Goal: Task Accomplishment & Management: Complete application form

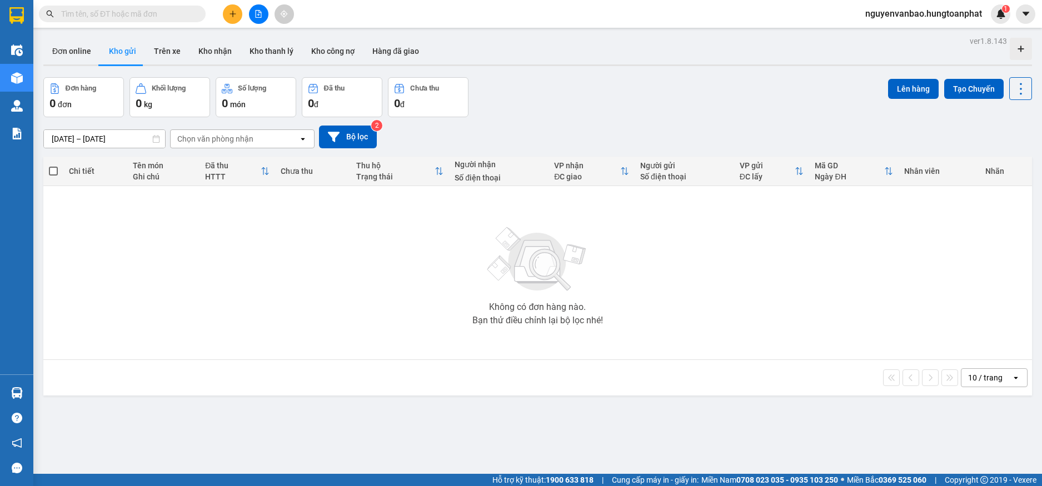
drag, startPoint x: 79, startPoint y: 31, endPoint x: 86, endPoint y: 26, distance: 8.3
click at [81, 30] on main "ver 1.8.143 Đơn online Kho gửi Trên xe Kho nhận Kho thanh lý Kho công nợ Hàng đ…" at bounding box center [521, 237] width 1042 height 474
click at [92, 21] on span at bounding box center [122, 14] width 167 height 17
click at [93, 18] on input "text" at bounding box center [126, 14] width 131 height 12
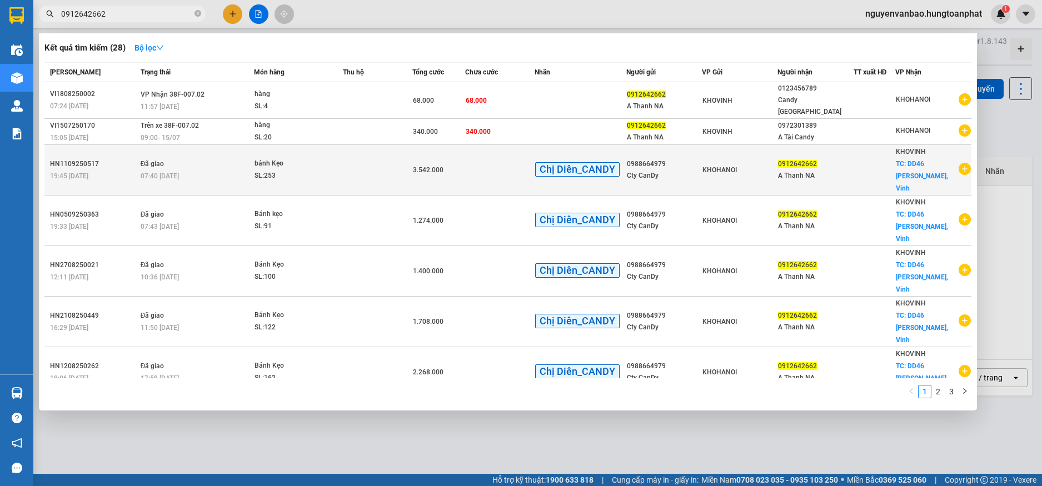
type input "0912642662"
click at [343, 160] on td at bounding box center [378, 170] width 70 height 51
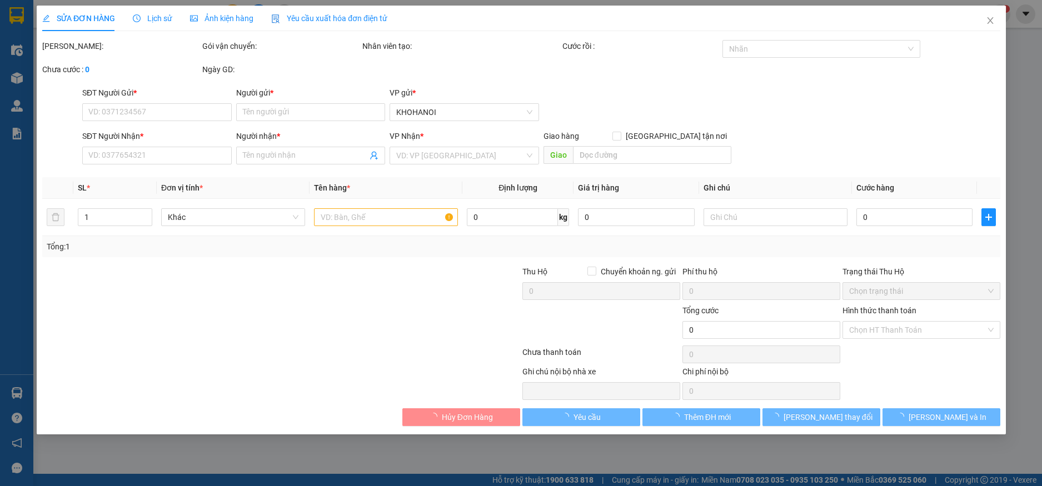
type input "0988664979"
type input "Cty CanDy"
type input "0912642662"
type input "A Thanh NA"
checkbox input "true"
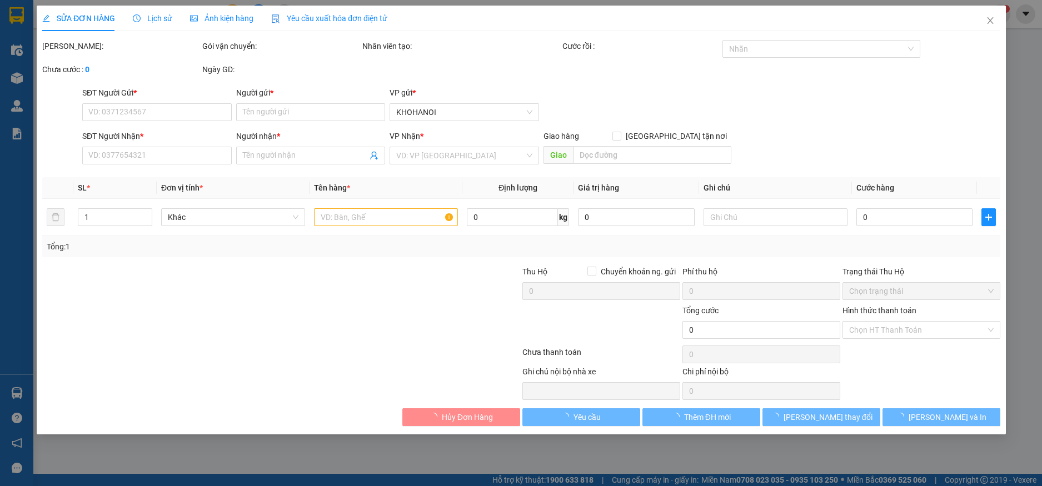
type input "DD46 [PERSON_NAME], Vinh"
type input "3.542.000"
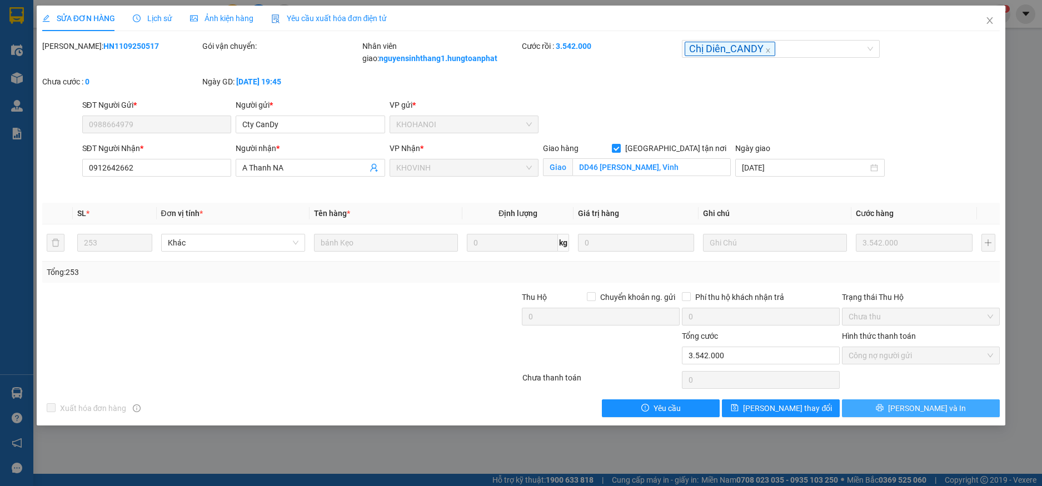
click at [908, 404] on button "[PERSON_NAME] và In" at bounding box center [921, 409] width 158 height 18
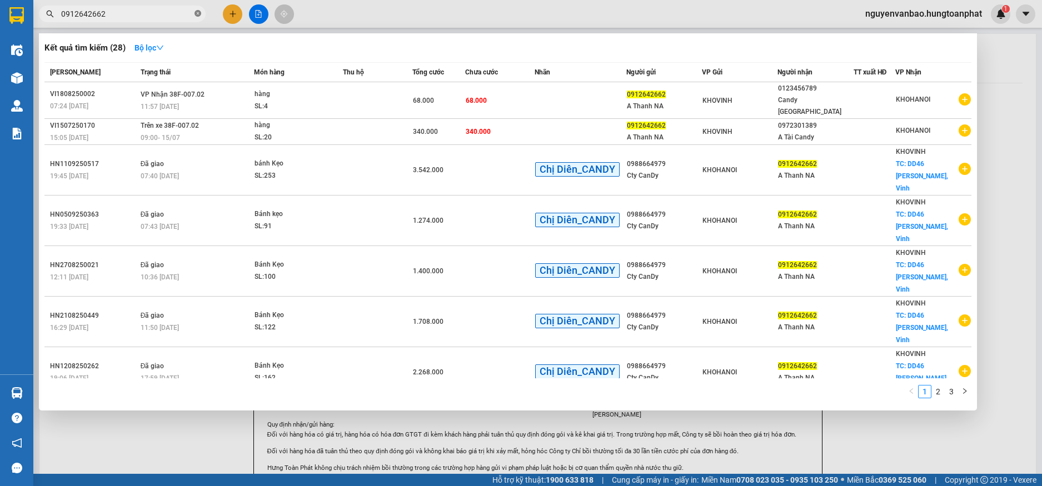
click at [195, 10] on span at bounding box center [198, 14] width 7 height 11
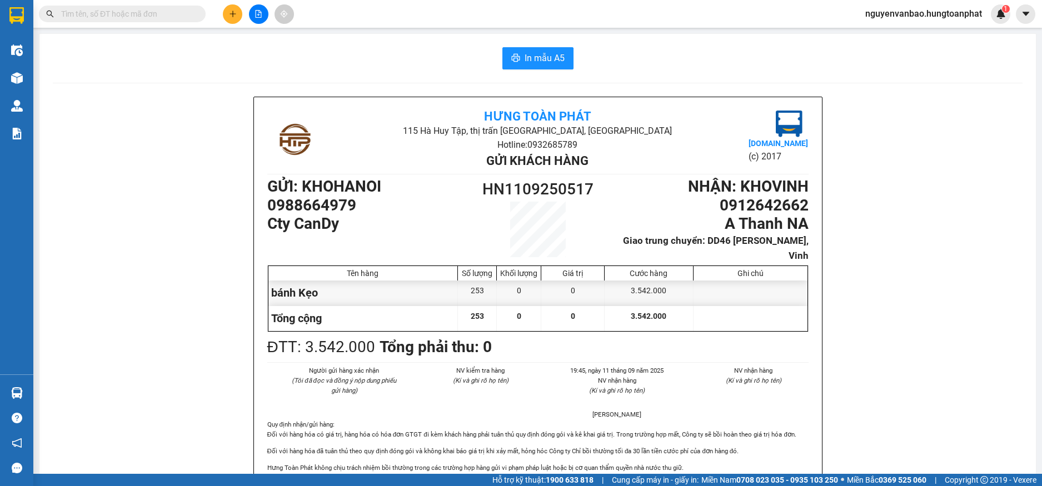
click at [164, 18] on input "text" at bounding box center [126, 14] width 131 height 12
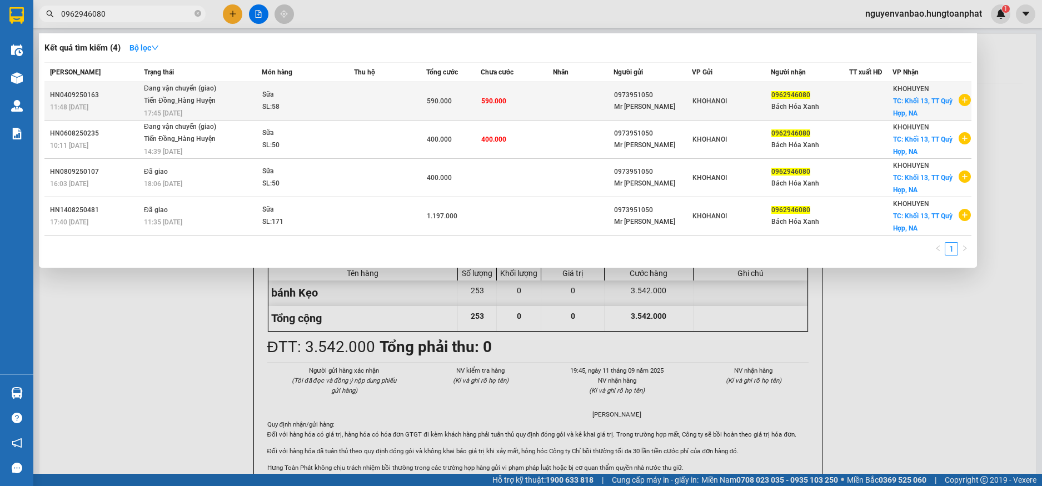
type input "0962946080"
click at [404, 92] on td at bounding box center [390, 101] width 72 height 38
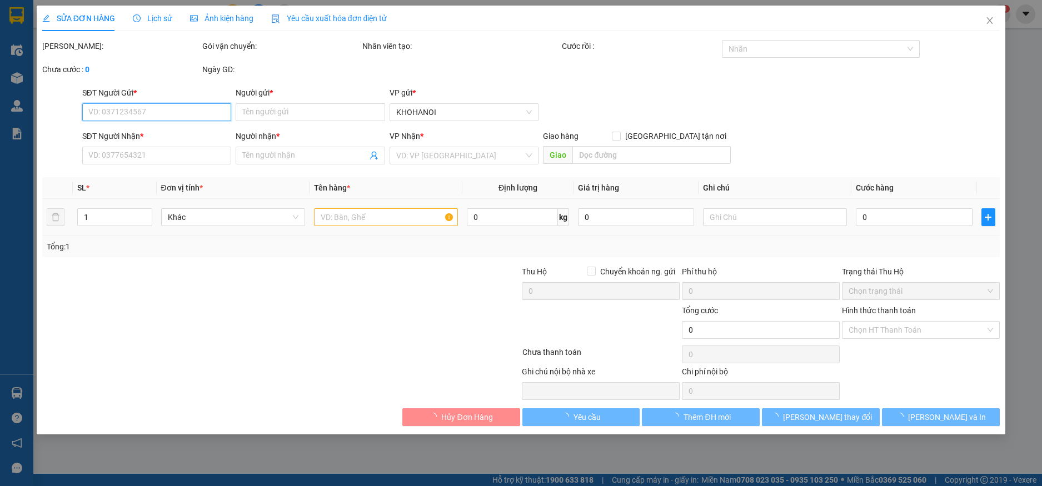
type input "0973951050"
type input "Mr [PERSON_NAME]"
type input "0962946080"
type input "Bách Hóa Xanh"
checkbox input "true"
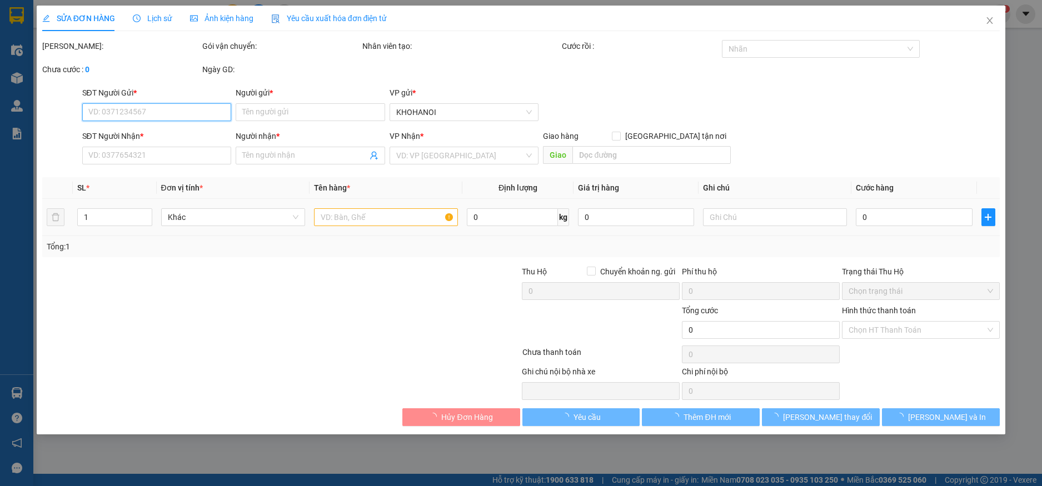
type input "Khối 13, TT Quỳ Hợp, NA"
type input "590.000"
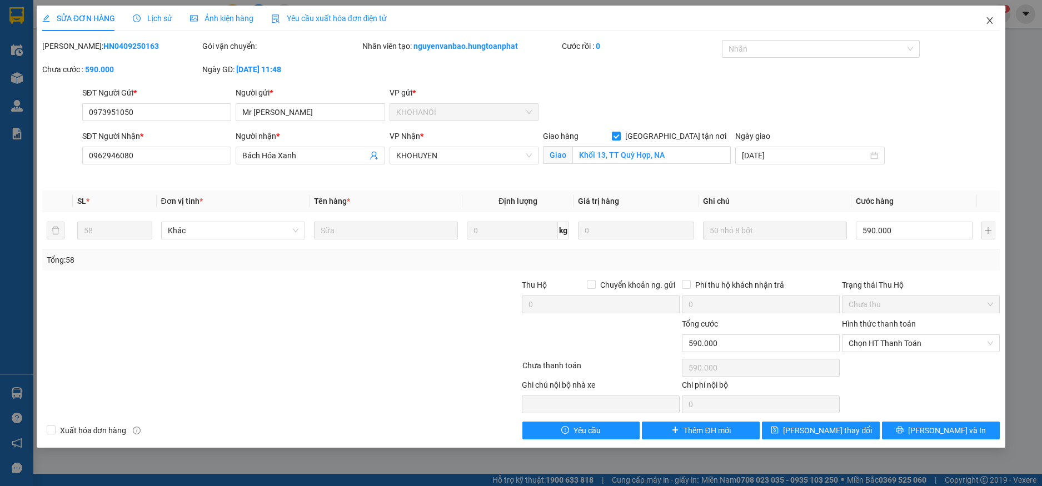
click at [986, 27] on span "Close" at bounding box center [989, 21] width 31 height 31
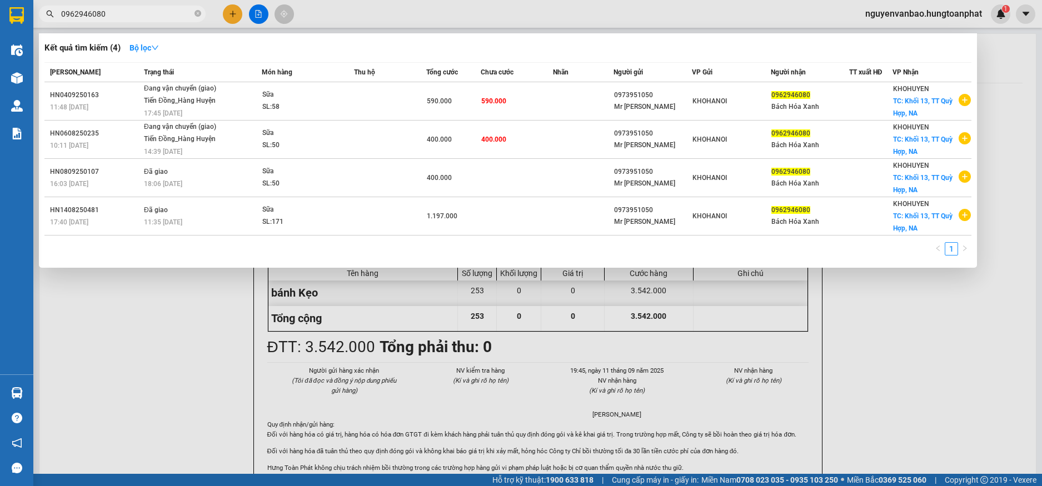
click at [149, 14] on input "0962946080" at bounding box center [126, 14] width 131 height 12
click at [198, 13] on icon "close-circle" at bounding box center [198, 13] width 7 height 7
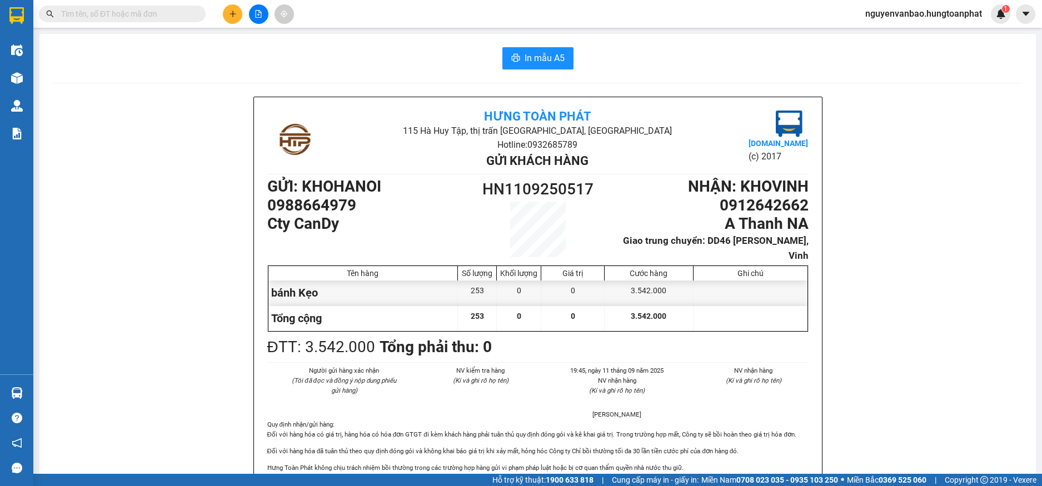
click at [148, 13] on input "text" at bounding box center [126, 14] width 131 height 12
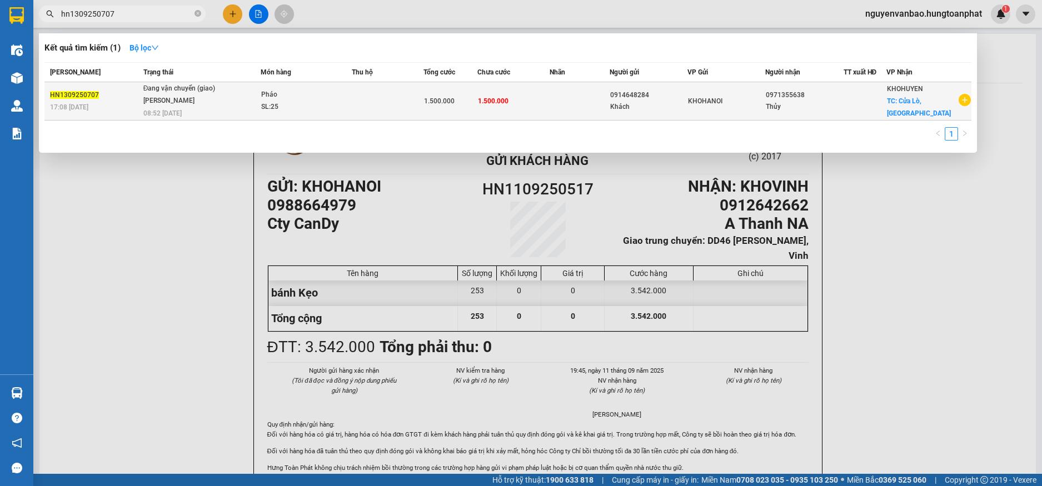
type input "hn1309250707"
click at [450, 118] on td "1.500.000" at bounding box center [451, 101] width 54 height 38
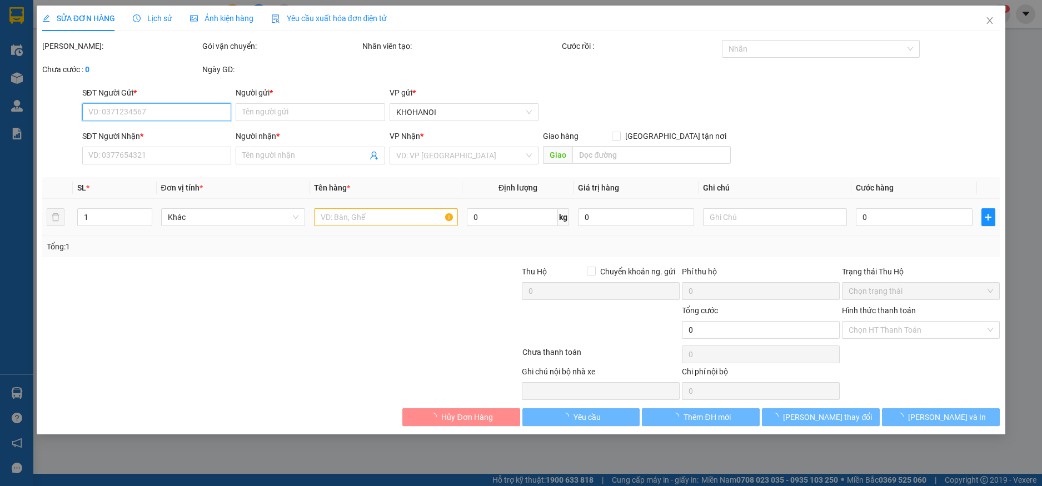
type input "0914648284"
type input "Khách"
type input "0971355638"
type input "Thủy"
checkbox input "true"
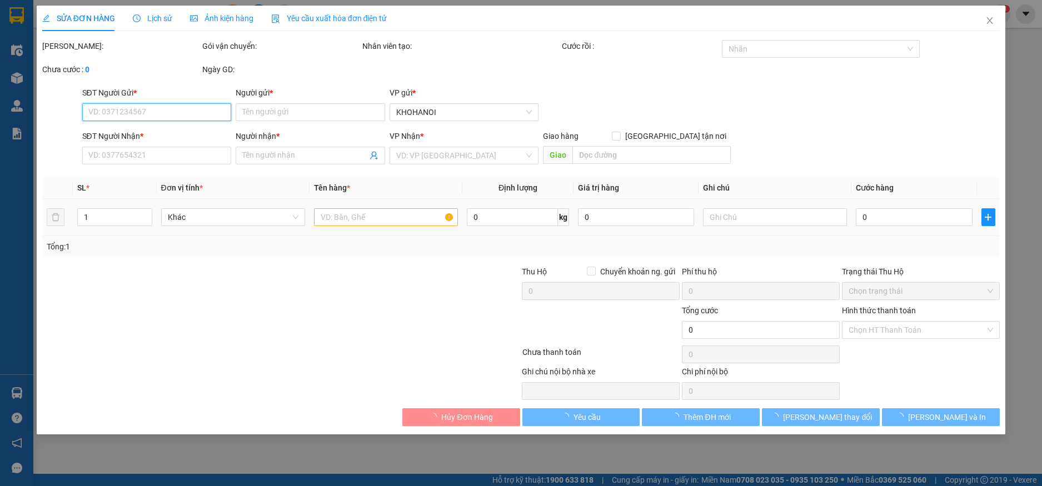
type input "Cửa Lò, [GEOGRAPHIC_DATA]"
type input "1.500.000"
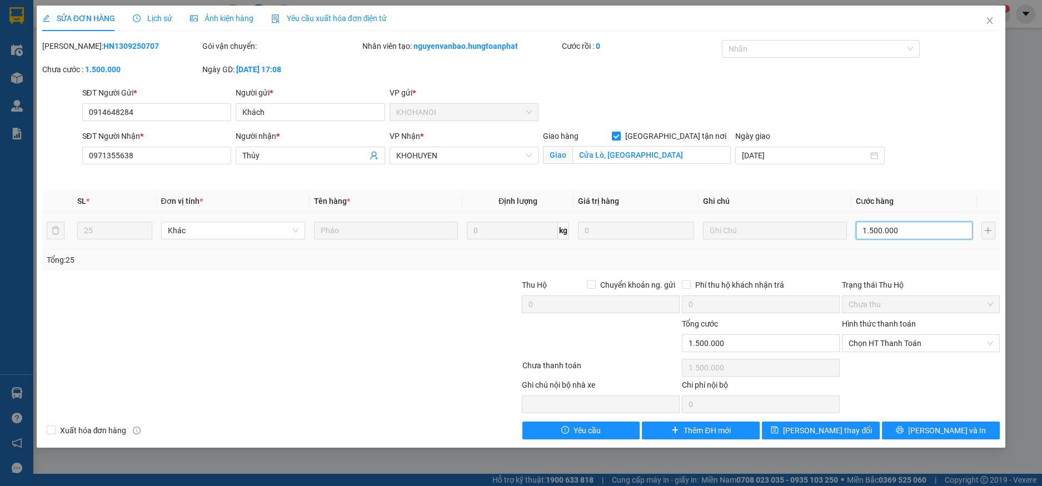
click at [917, 231] on input "1.500.000" at bounding box center [914, 231] width 116 height 18
type input "1"
type input "12"
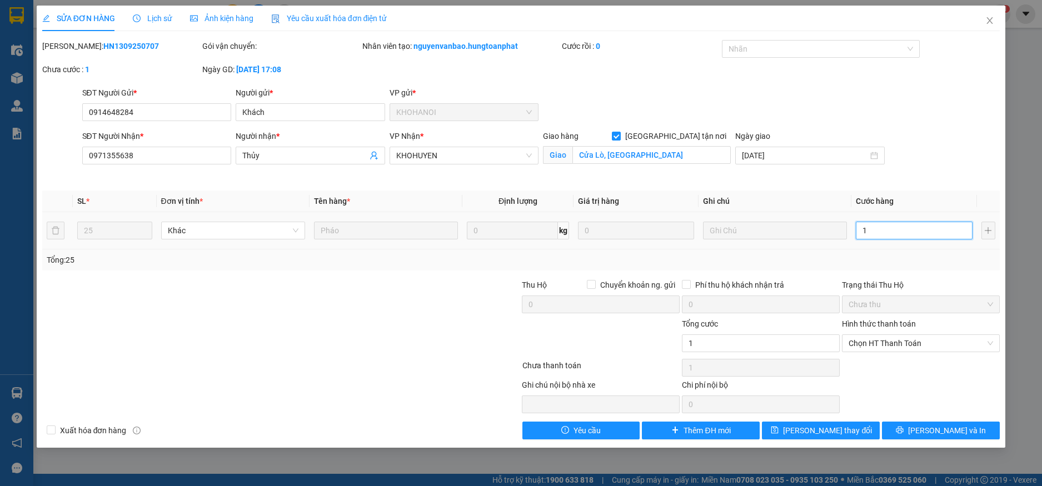
type input "12"
type input "125"
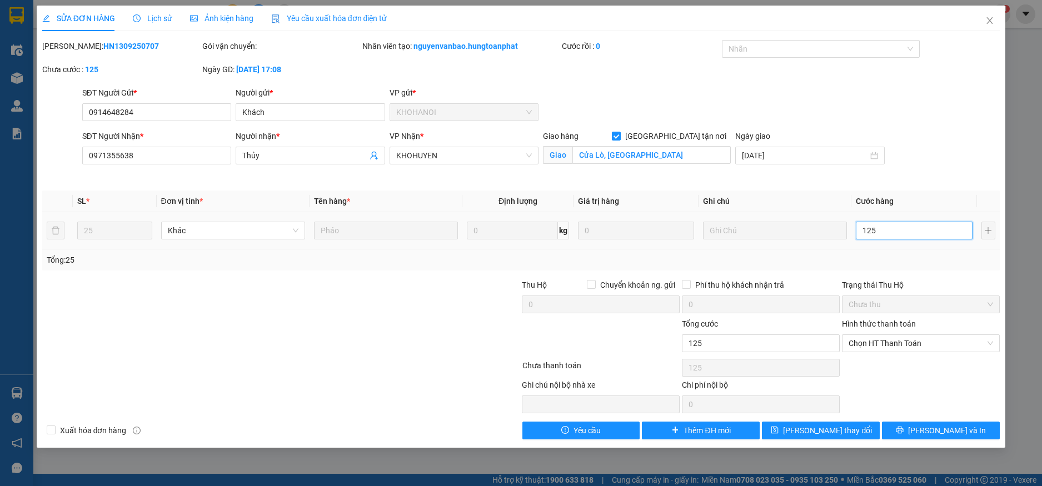
type input "1.250"
click at [912, 235] on input "1.250" at bounding box center [914, 231] width 116 height 18
type input "1.250"
type input "1.250.000"
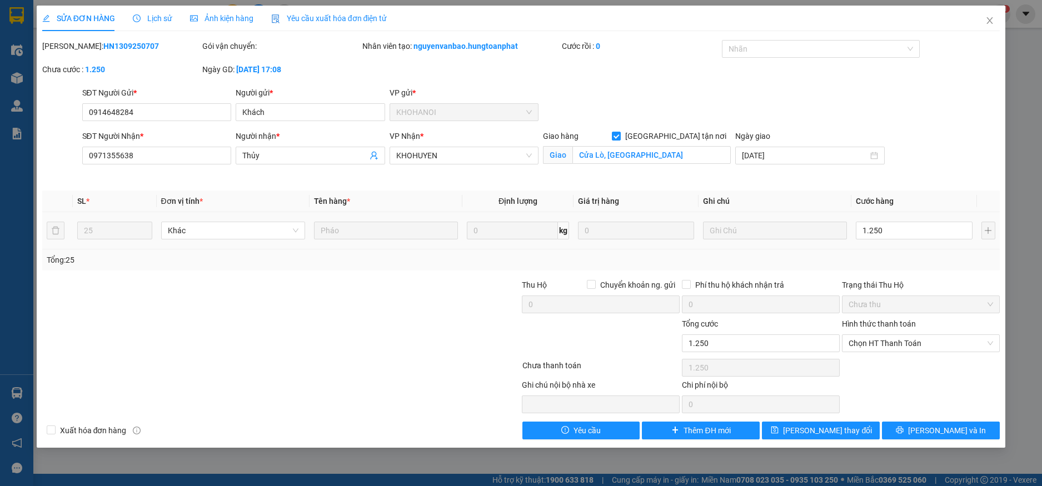
type input "1.250.000"
click at [908, 250] on div "SL * Đơn vị tính * Tên hàng * Định lượng Giá trị hàng Ghi chú Cước hàng 25 Khác…" at bounding box center [521, 231] width 958 height 80
drag, startPoint x: 902, startPoint y: 431, endPoint x: 912, endPoint y: 428, distance: 10.5
click at [903, 431] on button "[PERSON_NAME] và In" at bounding box center [941, 431] width 118 height 18
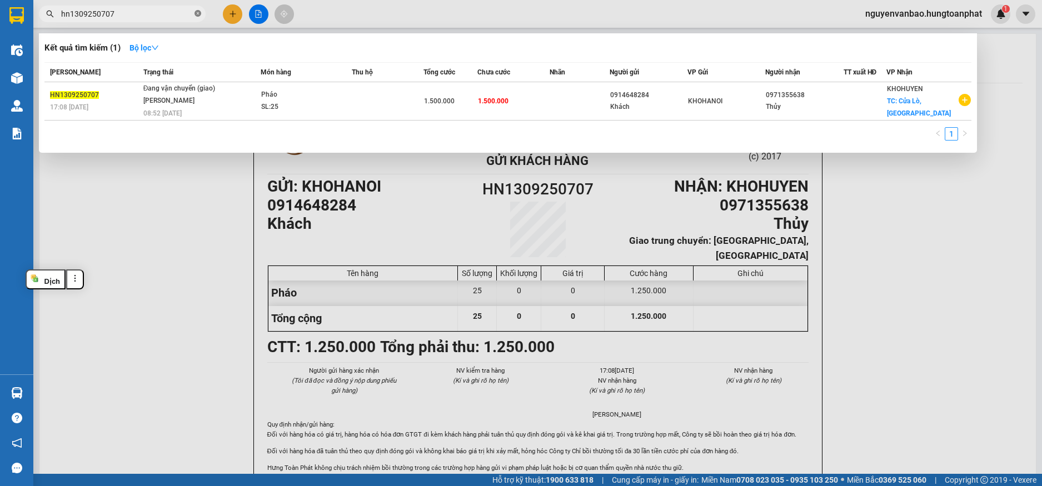
click at [200, 13] on icon "close-circle" at bounding box center [198, 13] width 7 height 7
